Goal: Information Seeking & Learning: Learn about a topic

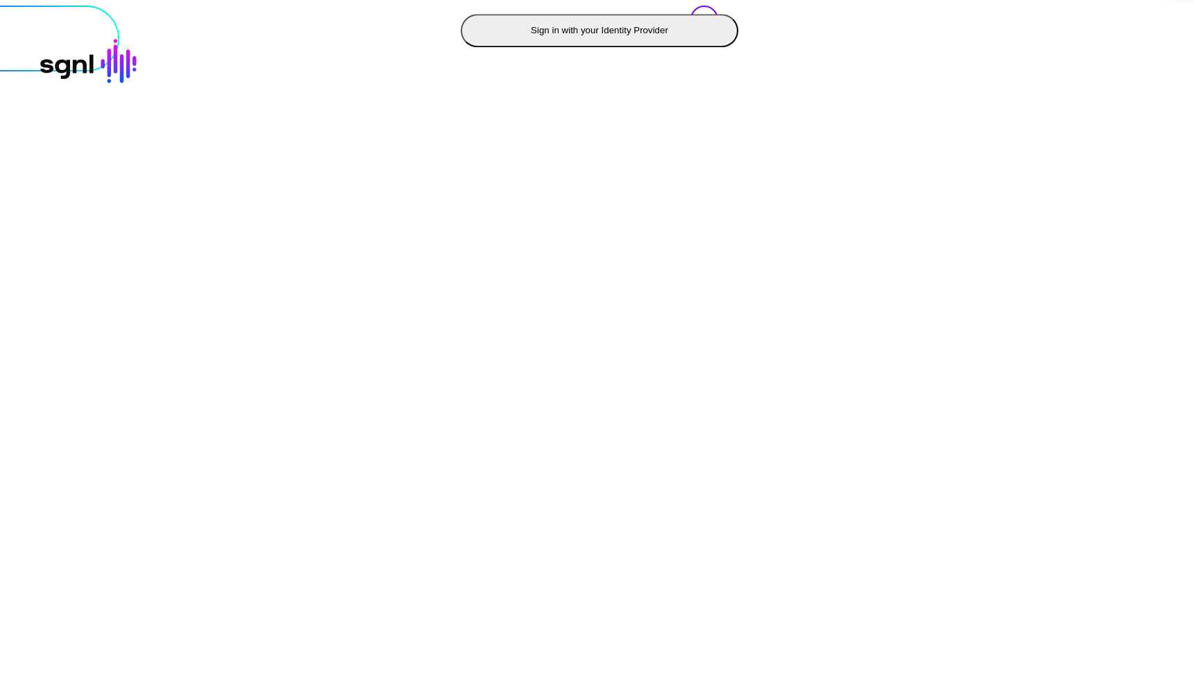
click at [461, 47] on button "Sign in with your Identity Provider" at bounding box center [599, 30] width 277 height 33
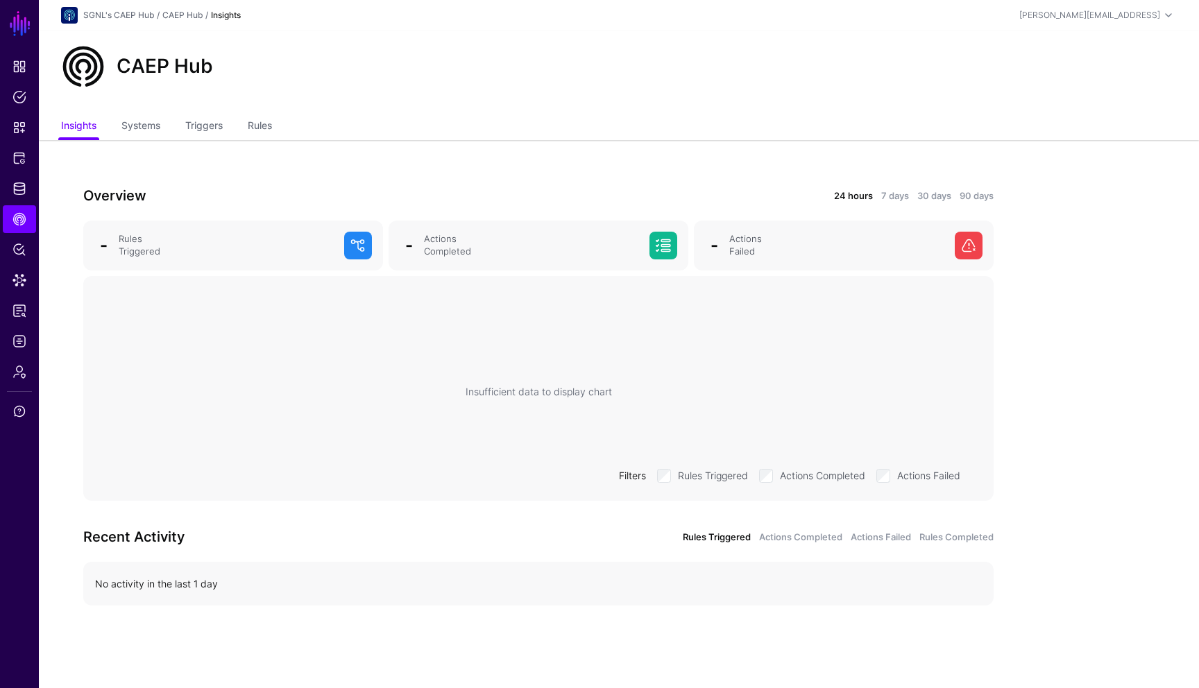
click at [975, 204] on div "Overview 24 hours 7 days 30 days 90 days" at bounding box center [538, 195] width 927 height 22
click at [977, 197] on link "90 days" at bounding box center [976, 196] width 34 height 14
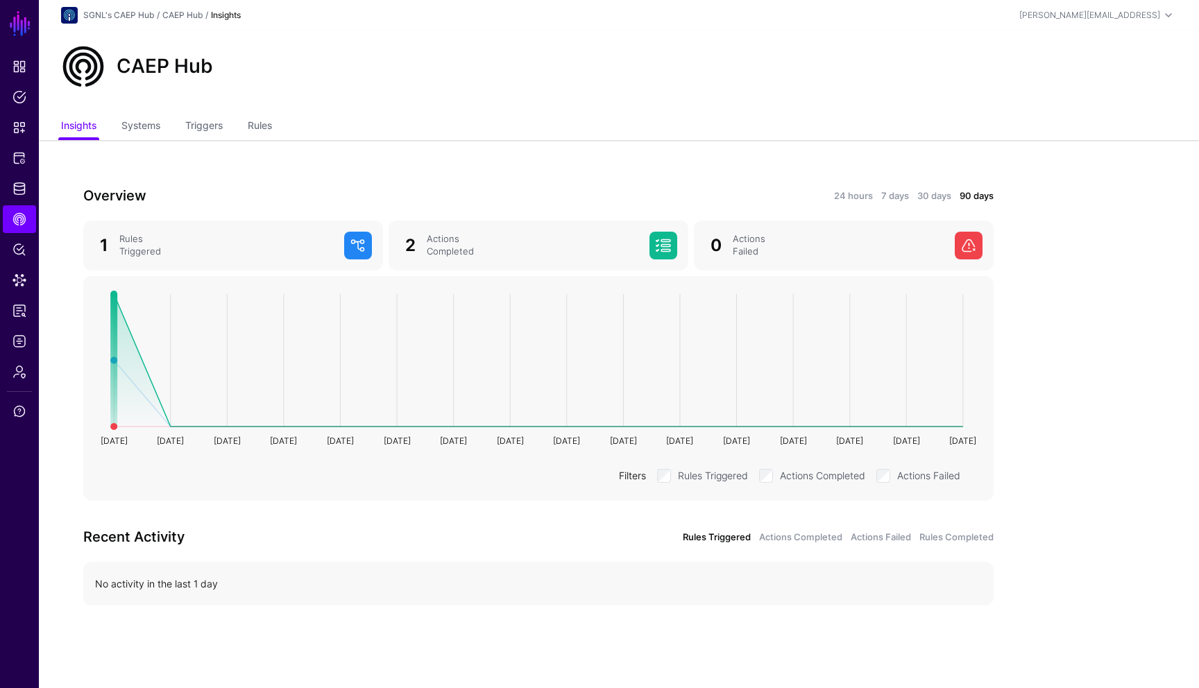
click at [114, 293] on circle at bounding box center [113, 294] width 7 height 7
